Goal: Information Seeking & Learning: Find specific fact

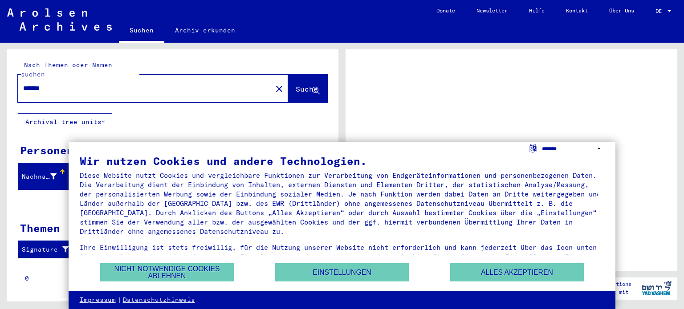
click at [598, 150] on select "**********" at bounding box center [573, 148] width 62 height 13
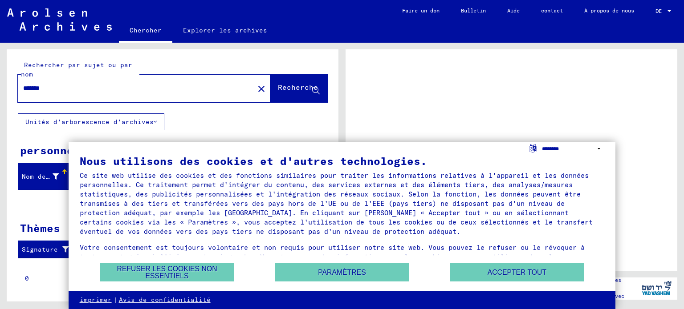
click at [542, 142] on select "**********" at bounding box center [573, 148] width 62 height 13
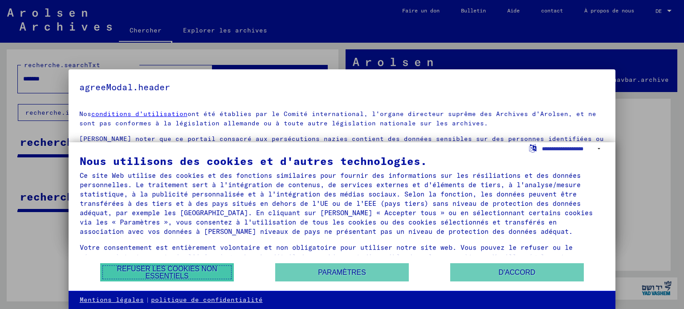
click at [166, 269] on font "Refuser les cookies non essentiels" at bounding box center [167, 272] width 100 height 15
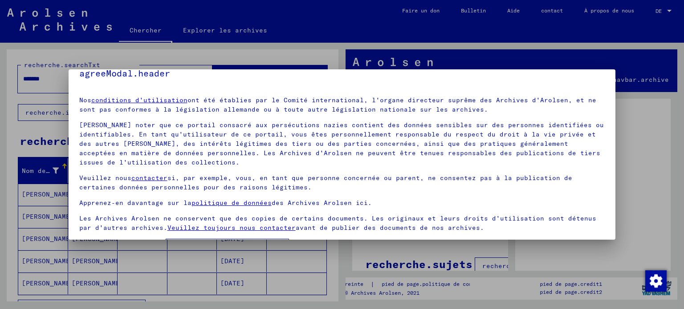
scroll to position [40, 0]
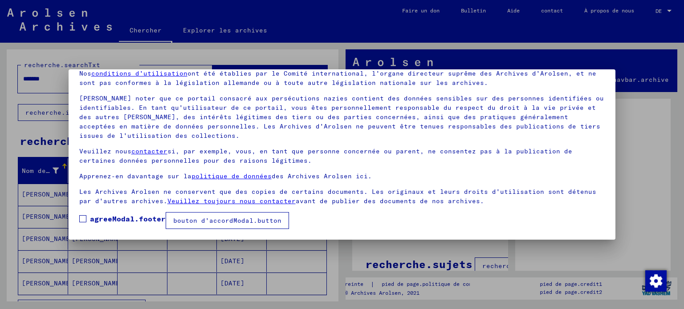
click at [85, 217] on span at bounding box center [82, 218] width 7 height 7
click at [196, 222] on font "bouton d'accordModal.button" at bounding box center [227, 221] width 108 height 8
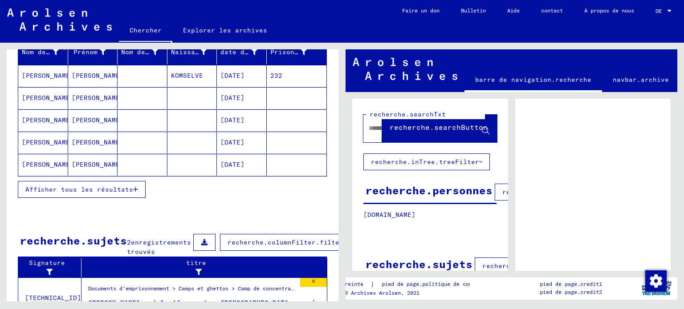
scroll to position [133, 0]
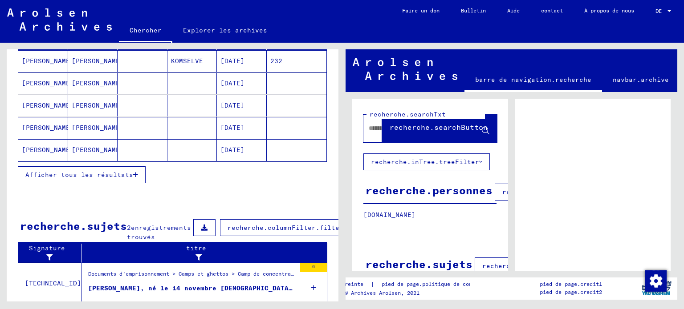
click at [113, 179] on font "Afficher tous les résultats" at bounding box center [79, 175] width 108 height 8
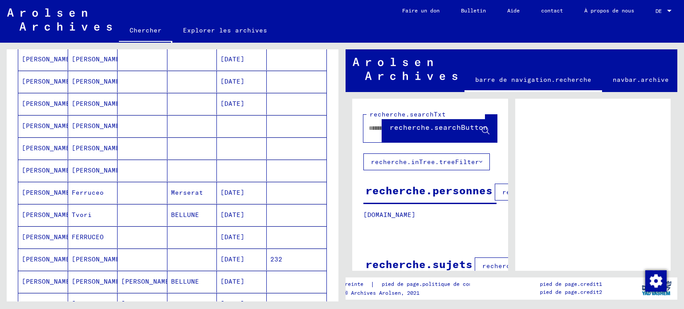
scroll to position [0, 0]
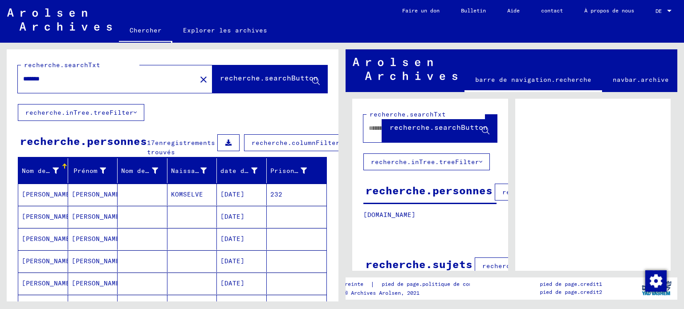
drag, startPoint x: 57, startPoint y: 77, endPoint x: 11, endPoint y: 85, distance: 47.0
click at [11, 85] on div "recherche.searchTxt ******* close recherche.searchButton" at bounding box center [173, 76] width 332 height 55
type input "******"
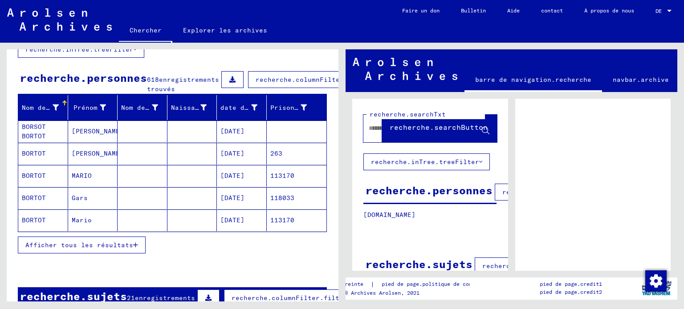
scroll to position [89, 0]
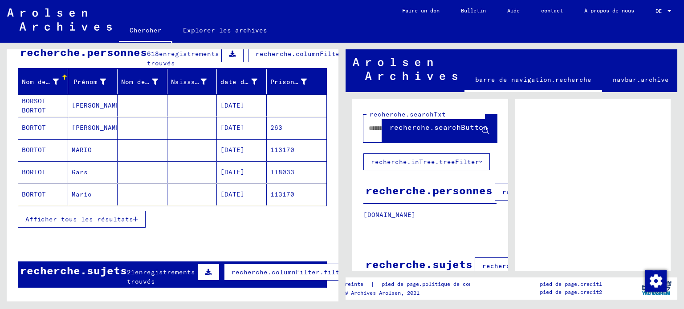
click at [101, 223] on font "Afficher tous les résultats" at bounding box center [79, 219] width 108 height 8
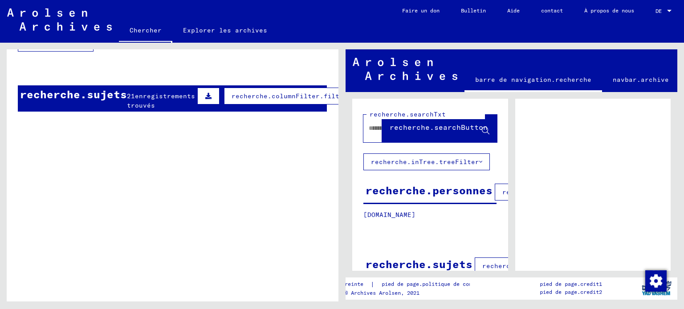
scroll to position [807, 0]
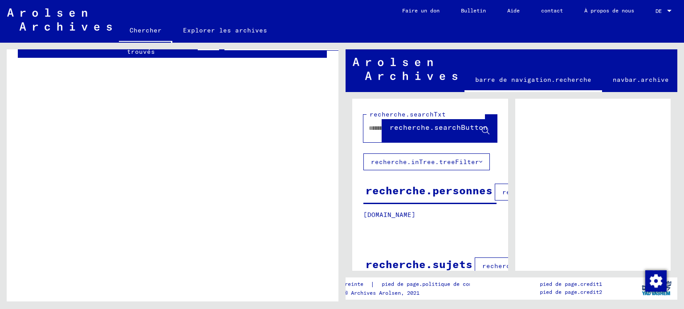
drag, startPoint x: 47, startPoint y: 181, endPoint x: 50, endPoint y: 178, distance: 4.7
click at [47, 180] on td "[TECHNICAL_ID]" at bounding box center [49, 179] width 63 height 41
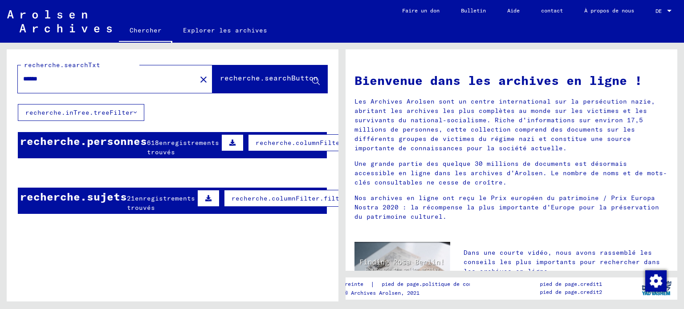
click at [129, 85] on div "******" at bounding box center [102, 79] width 168 height 20
click at [222, 78] on font "recherche.searchButton" at bounding box center [269, 77] width 98 height 9
click at [114, 110] on font "recherche.inTree.treeFilter" at bounding box center [79, 113] width 108 height 8
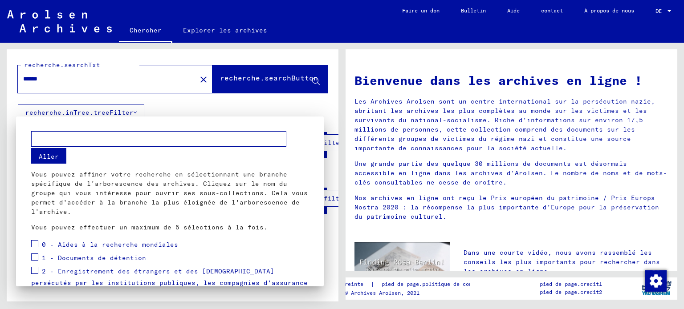
click at [34, 257] on span at bounding box center [34, 257] width 7 height 7
click at [35, 270] on span at bounding box center [34, 270] width 7 height 7
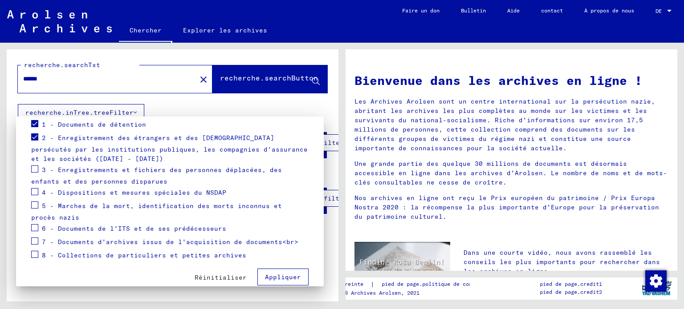
click at [37, 168] on span at bounding box center [34, 169] width 7 height 7
click at [281, 279] on font "Appliquer" at bounding box center [283, 277] width 36 height 8
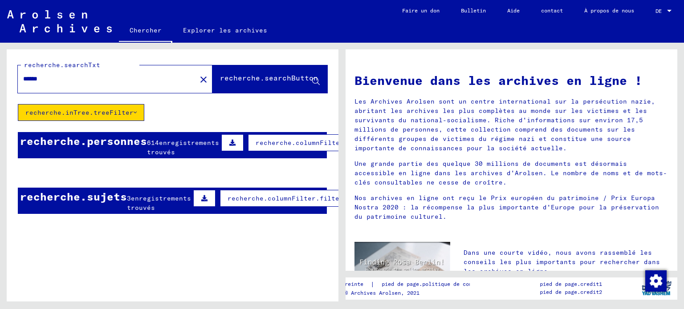
click at [221, 142] on button at bounding box center [232, 142] width 22 height 17
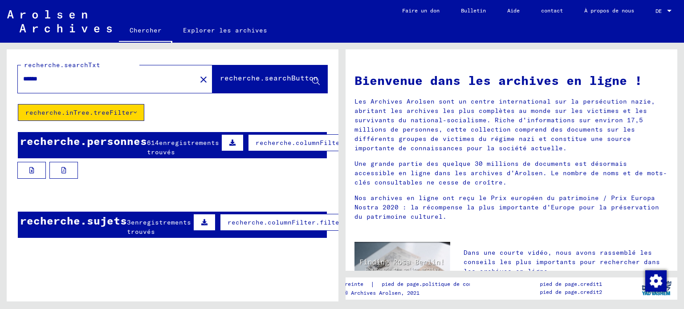
click at [178, 154] on font "enregistrements trouvés" at bounding box center [183, 147] width 72 height 17
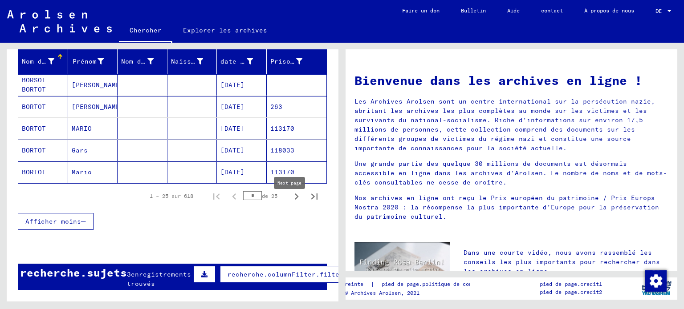
click at [290, 203] on icon "Page suivante" at bounding box center [296, 196] width 12 height 12
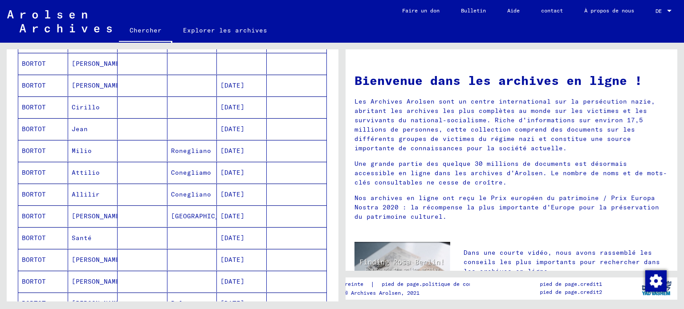
scroll to position [400, 0]
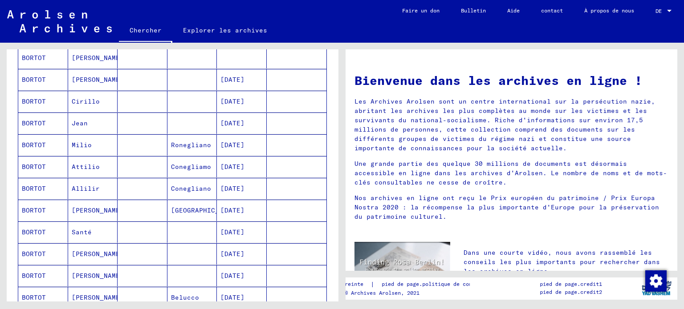
click at [36, 214] on font "BORTOT" at bounding box center [34, 210] width 24 height 8
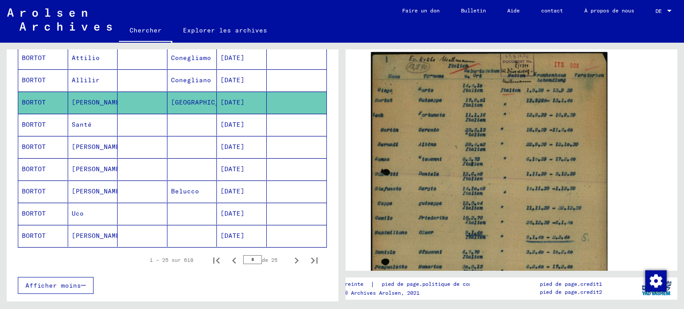
scroll to position [538, 0]
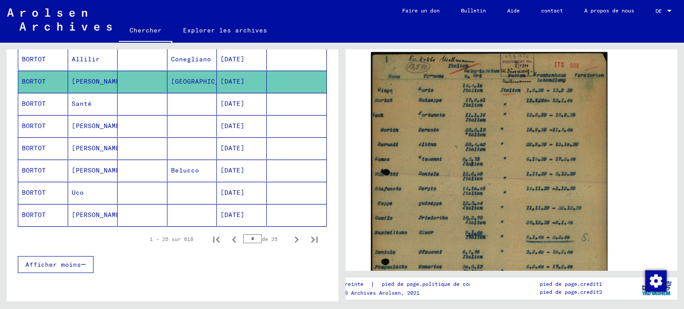
click at [85, 174] on font "[PERSON_NAME]" at bounding box center [98, 170] width 52 height 8
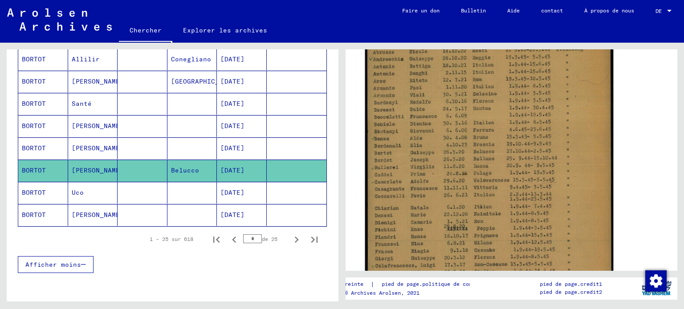
scroll to position [222, 0]
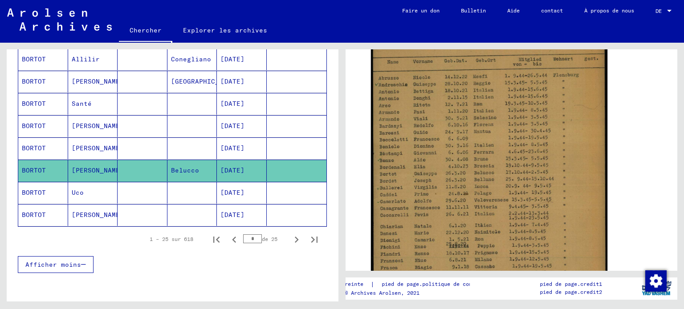
click at [32, 236] on div "1 – 25 sur 618 * de 25" at bounding box center [172, 239] width 309 height 25
click at [290, 245] on icon "Page suivante" at bounding box center [296, 240] width 12 height 12
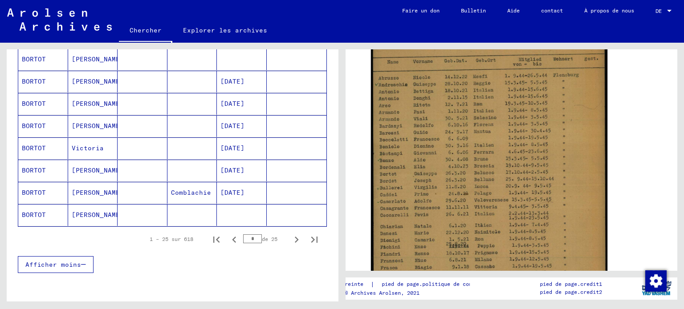
click at [25, 197] on font "BORTOT" at bounding box center [34, 193] width 24 height 8
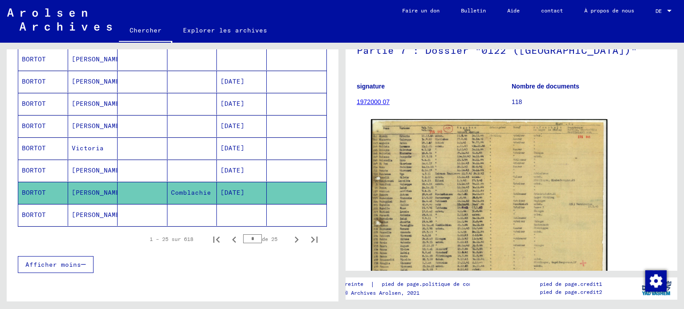
scroll to position [89, 0]
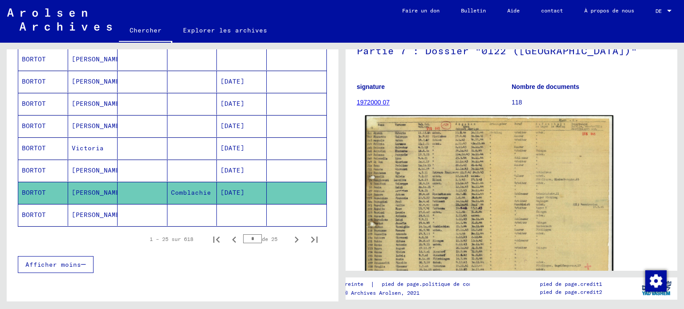
click at [461, 201] on img at bounding box center [489, 202] width 248 height 174
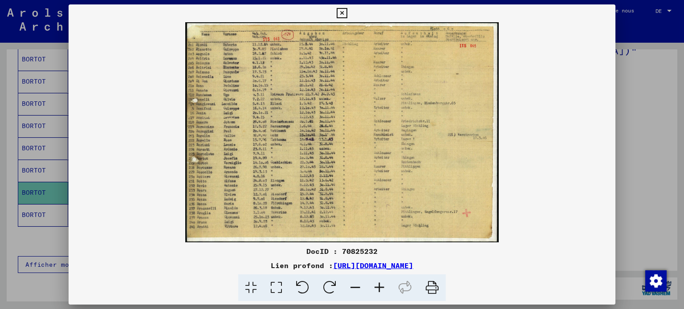
click at [380, 287] on icon at bounding box center [379, 288] width 24 height 27
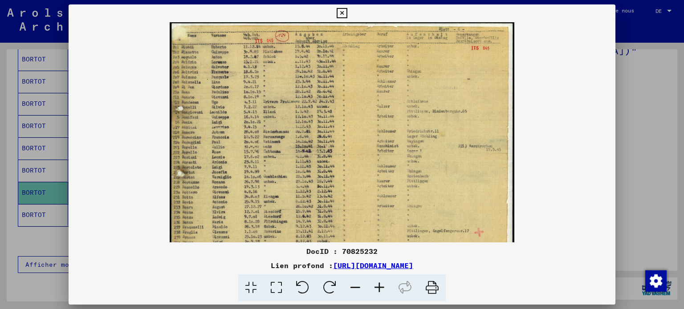
click at [380, 287] on icon at bounding box center [379, 288] width 24 height 27
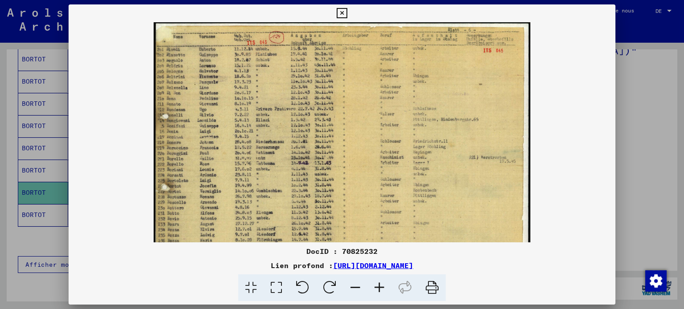
click at [380, 287] on icon at bounding box center [379, 288] width 24 height 27
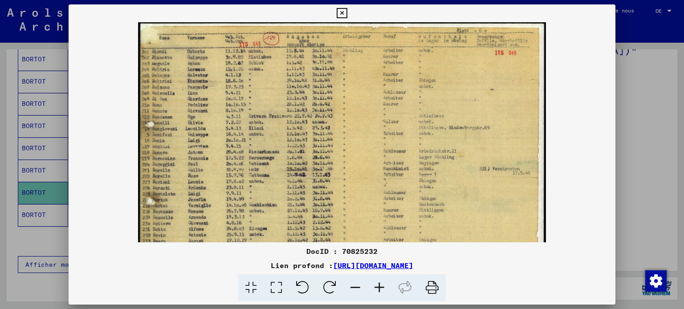
click at [340, 12] on icon at bounding box center [341, 13] width 10 height 11
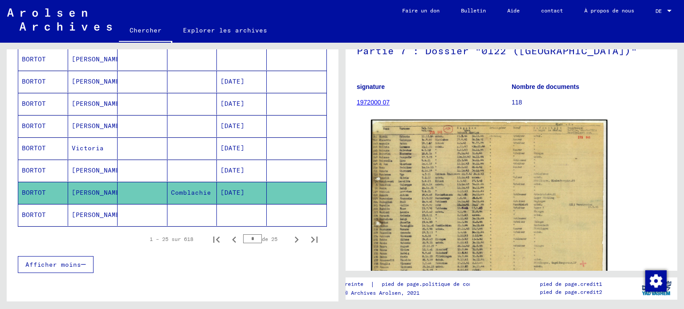
click at [290, 243] on icon "Page suivante" at bounding box center [296, 240] width 12 height 12
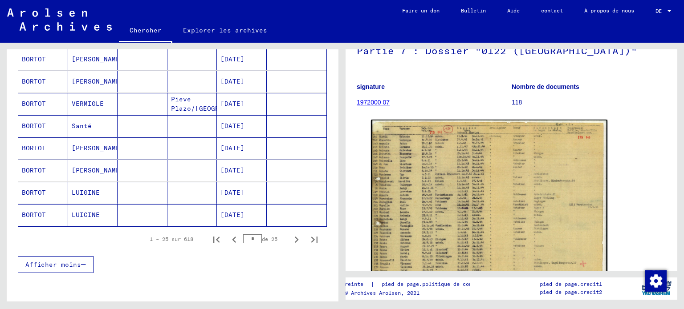
drag, startPoint x: 26, startPoint y: 239, endPoint x: 46, endPoint y: 215, distance: 30.7
click at [26, 239] on div "1 – 25 sur 618 * de 25" at bounding box center [172, 239] width 309 height 25
click at [54, 110] on mat-cell "BORTOT" at bounding box center [43, 104] width 50 height 22
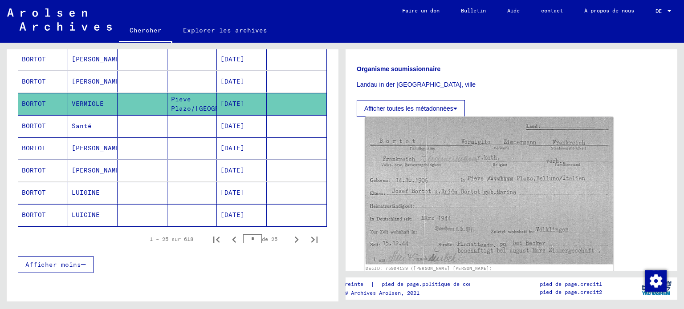
scroll to position [267, 0]
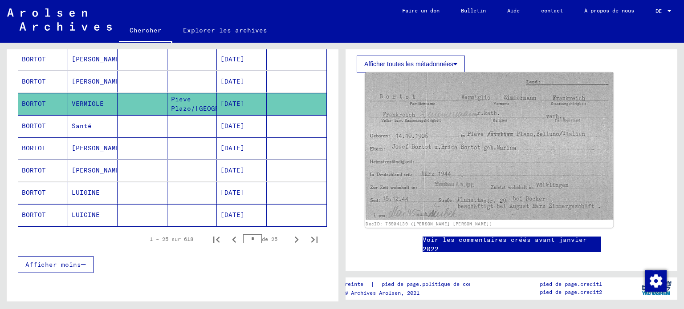
click at [447, 156] on img at bounding box center [489, 147] width 248 height 148
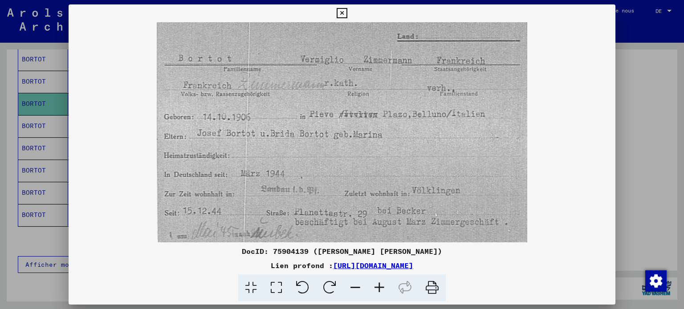
click at [427, 287] on icon at bounding box center [431, 288] width 27 height 27
click at [647, 189] on div at bounding box center [342, 154] width 684 height 309
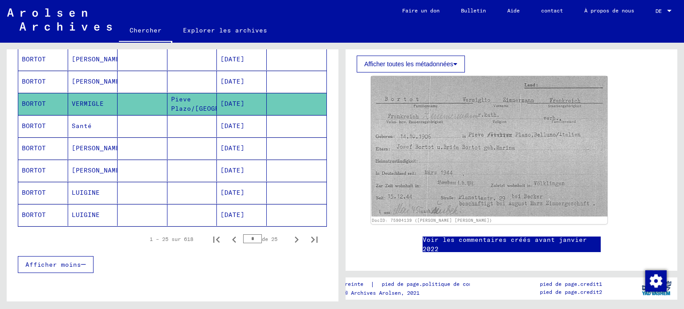
scroll to position [627, 0]
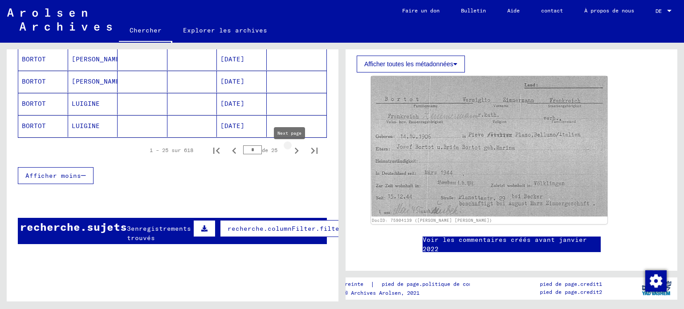
click at [290, 154] on icon "Page suivante" at bounding box center [296, 151] width 12 height 12
type input "*"
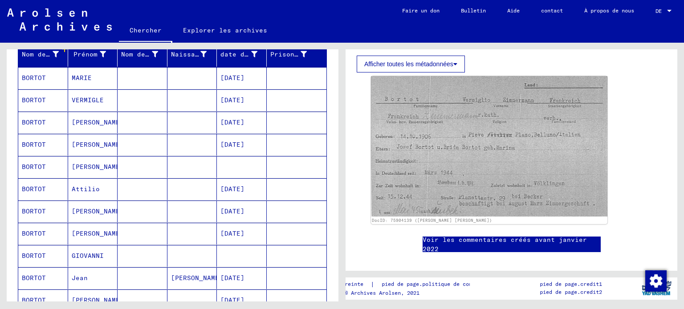
scroll to position [93, 0]
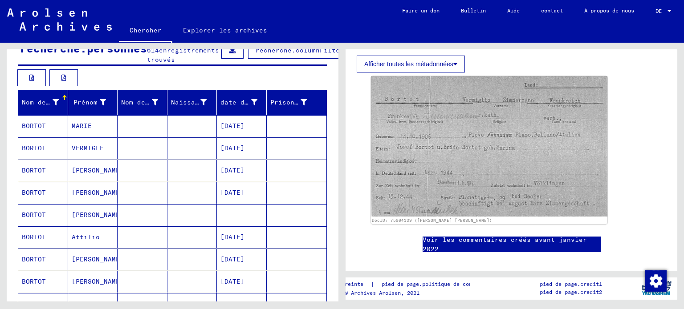
click at [42, 152] on font "BORTOT" at bounding box center [34, 148] width 24 height 8
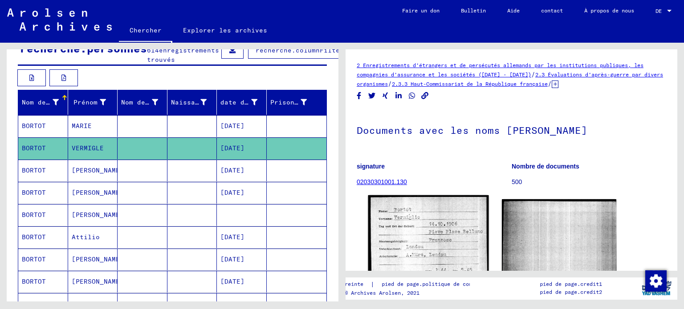
click at [419, 236] on img at bounding box center [428, 270] width 120 height 151
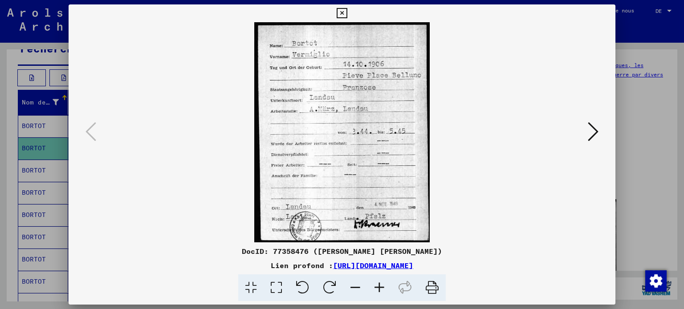
click at [590, 130] on icon at bounding box center [592, 131] width 11 height 21
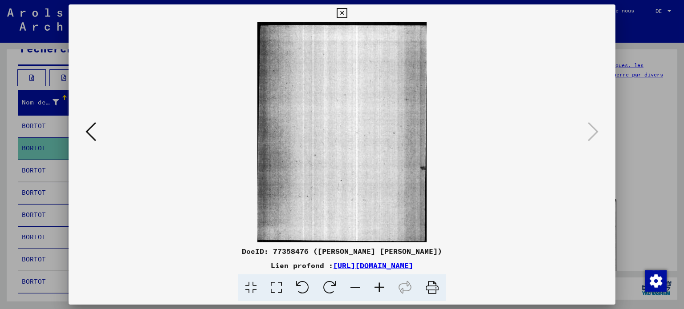
click at [100, 133] on img at bounding box center [342, 132] width 486 height 220
click at [93, 135] on icon at bounding box center [90, 131] width 11 height 21
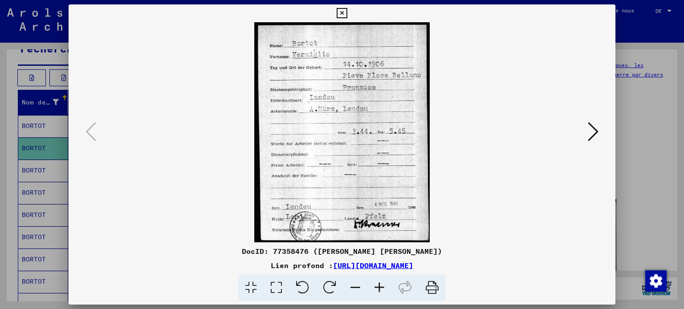
click at [340, 15] on icon at bounding box center [341, 13] width 10 height 11
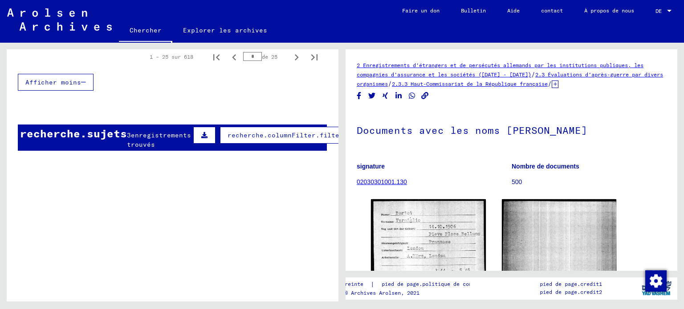
scroll to position [719, 0]
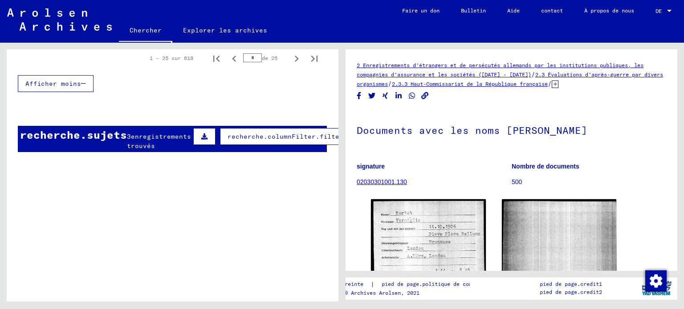
click at [201, 140] on icon at bounding box center [204, 136] width 6 height 6
click at [144, 150] on font "enregistrements trouvés" at bounding box center [159, 141] width 64 height 17
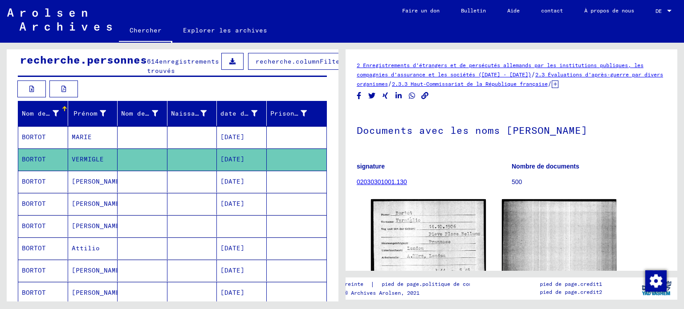
scroll to position [0, 0]
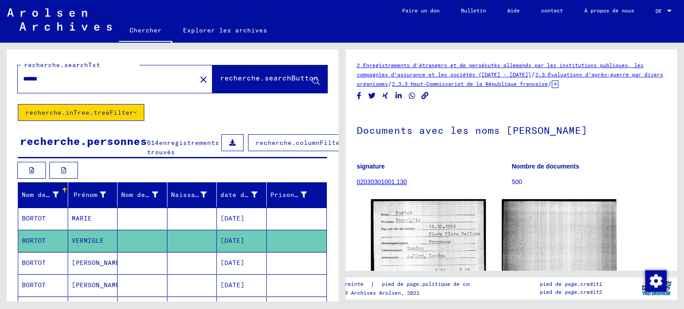
drag, startPoint x: 56, startPoint y: 82, endPoint x: 0, endPoint y: 80, distance: 55.7
click at [0, 80] on div "recherche.searchTxt ****** close recherche.searchButton recherche.inTree.treeFi…" at bounding box center [171, 172] width 342 height 259
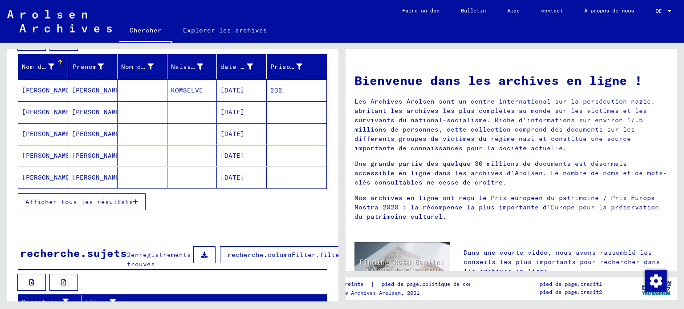
scroll to position [178, 0]
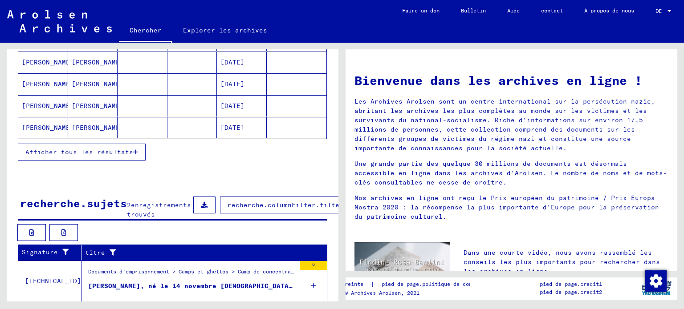
click at [131, 161] on button "Afficher tous les résultats" at bounding box center [82, 152] width 128 height 17
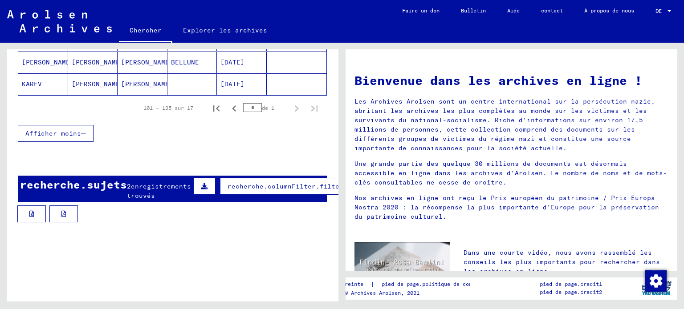
scroll to position [489, 0]
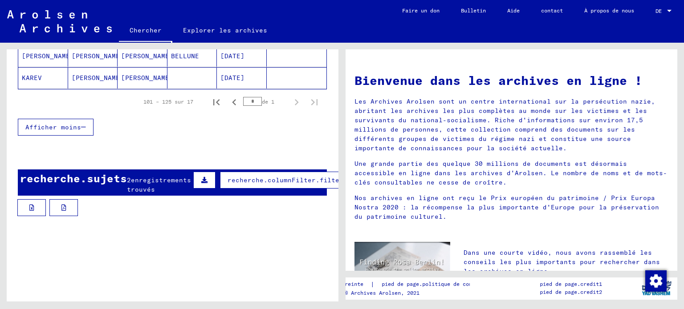
click at [155, 194] on font "enregistrements trouvés" at bounding box center [159, 184] width 64 height 17
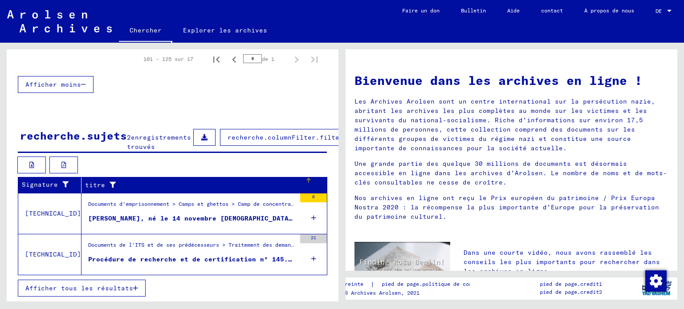
scroll to position [554, 0]
click at [150, 255] on font "Procédure de recherche et de certification n° 145.715 pour [PERSON_NAME] né le …" at bounding box center [382, 259] width 588 height 8
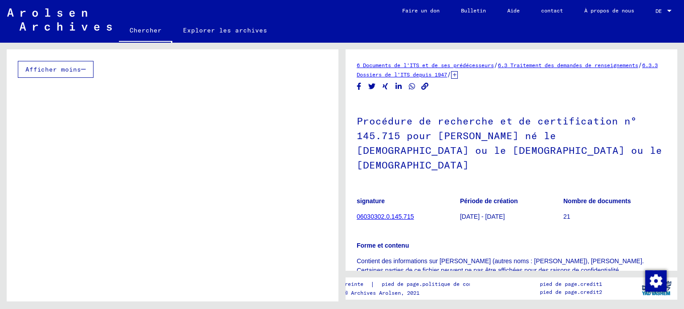
click at [35, 70] on button "Afficher moins" at bounding box center [56, 69] width 76 height 17
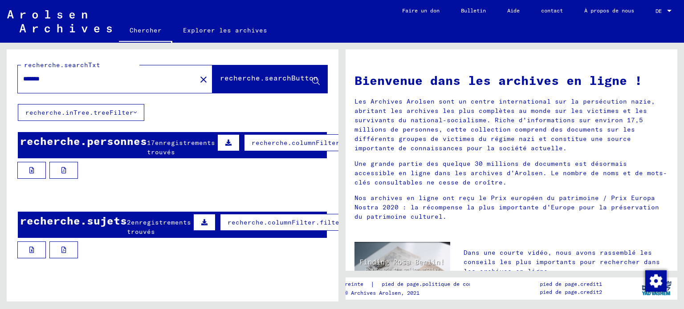
click at [180, 154] on font "enregistrements trouvés" at bounding box center [181, 147] width 68 height 17
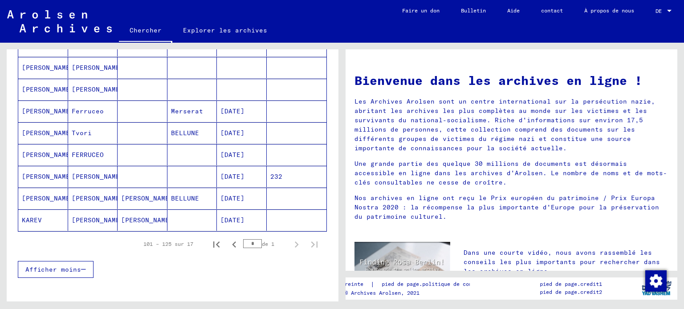
scroll to position [400, 0]
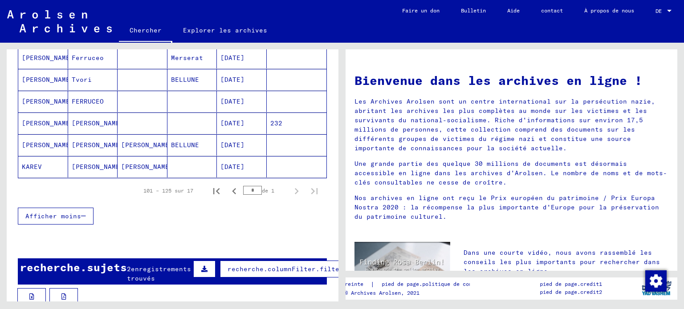
click at [135, 171] on font "[PERSON_NAME]" at bounding box center [147, 167] width 52 height 8
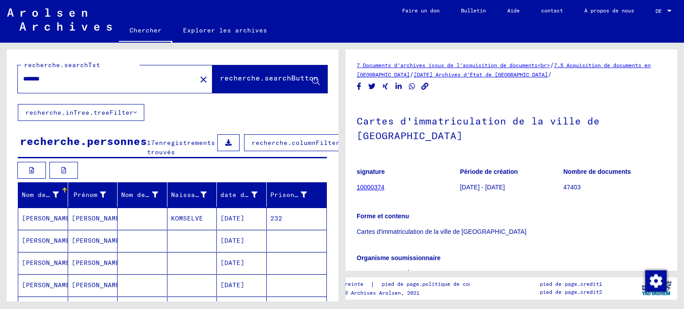
drag, startPoint x: 53, startPoint y: 79, endPoint x: 12, endPoint y: 78, distance: 40.9
click at [12, 78] on div "recherche.searchTxt ******* close recherche.searchButton" at bounding box center [173, 76] width 332 height 55
drag, startPoint x: 43, startPoint y: 80, endPoint x: 22, endPoint y: 79, distance: 20.9
click at [22, 79] on div "****" at bounding box center [104, 79] width 173 height 20
type input "*******"
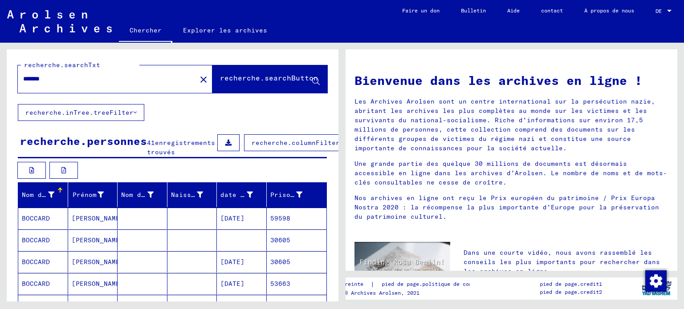
click at [3, 235] on div "recherche.searchTxt ******* close recherche.searchButton recherche.inTree.treeF…" at bounding box center [171, 172] width 342 height 259
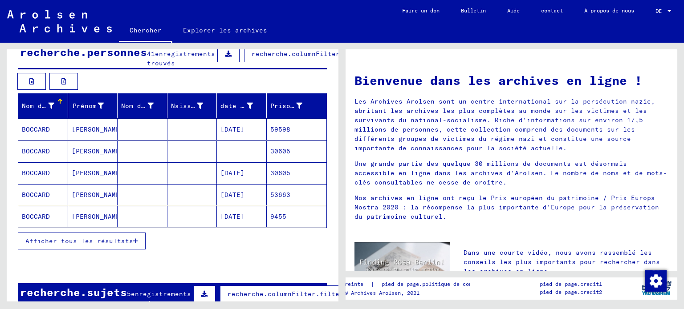
click at [106, 245] on font "Afficher tous les résultats" at bounding box center [79, 241] width 108 height 8
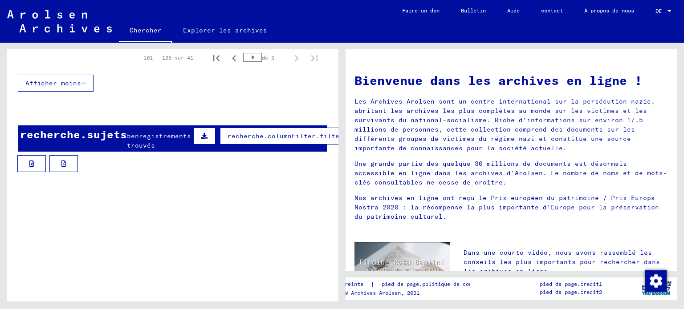
scroll to position [712, 0]
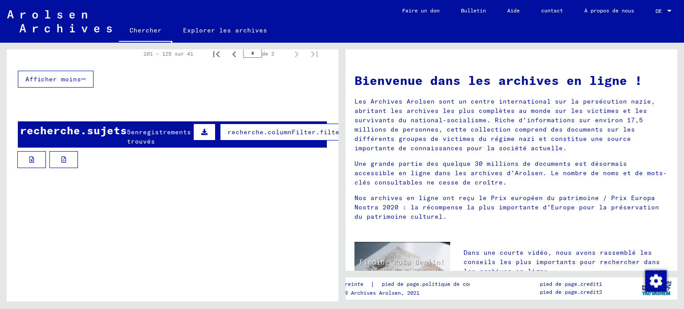
click at [133, 146] on font "enregistrements trouvés" at bounding box center [159, 136] width 64 height 17
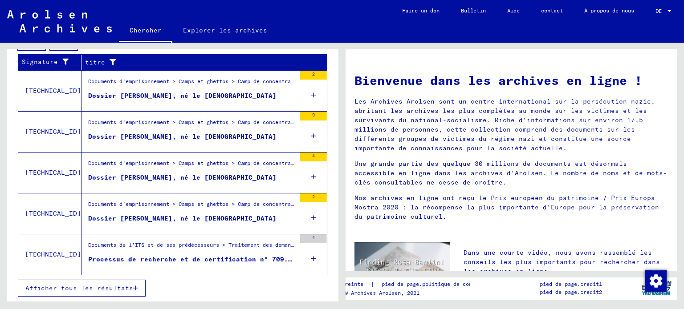
scroll to position [849, 0]
